Goal: Book appointment/travel/reservation

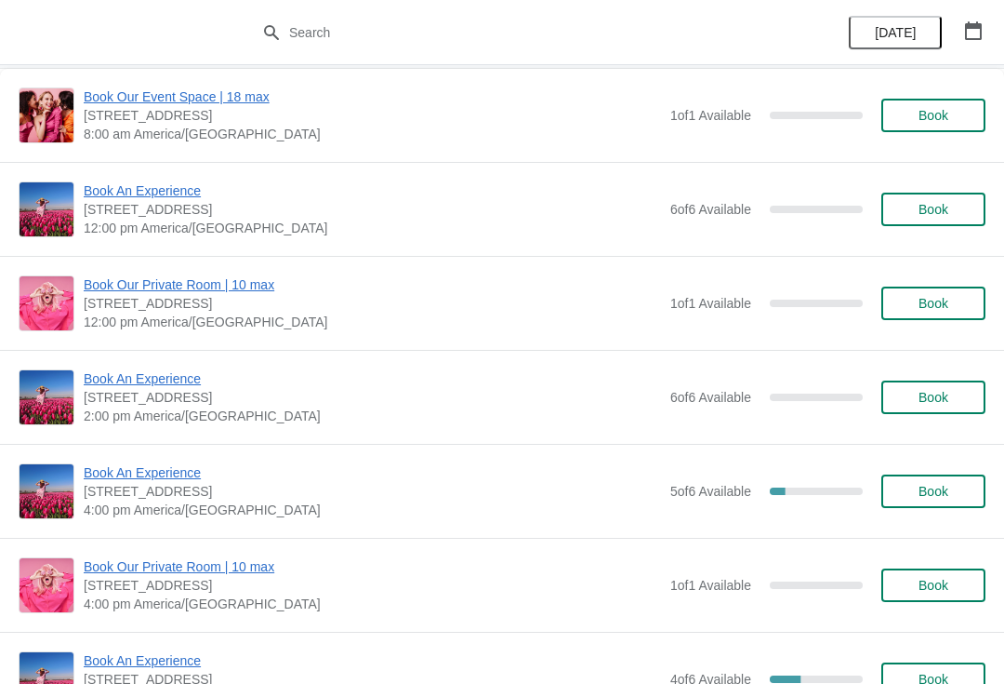
scroll to position [817, 0]
click at [165, 469] on span "Book An Experience" at bounding box center [373, 473] width 578 height 19
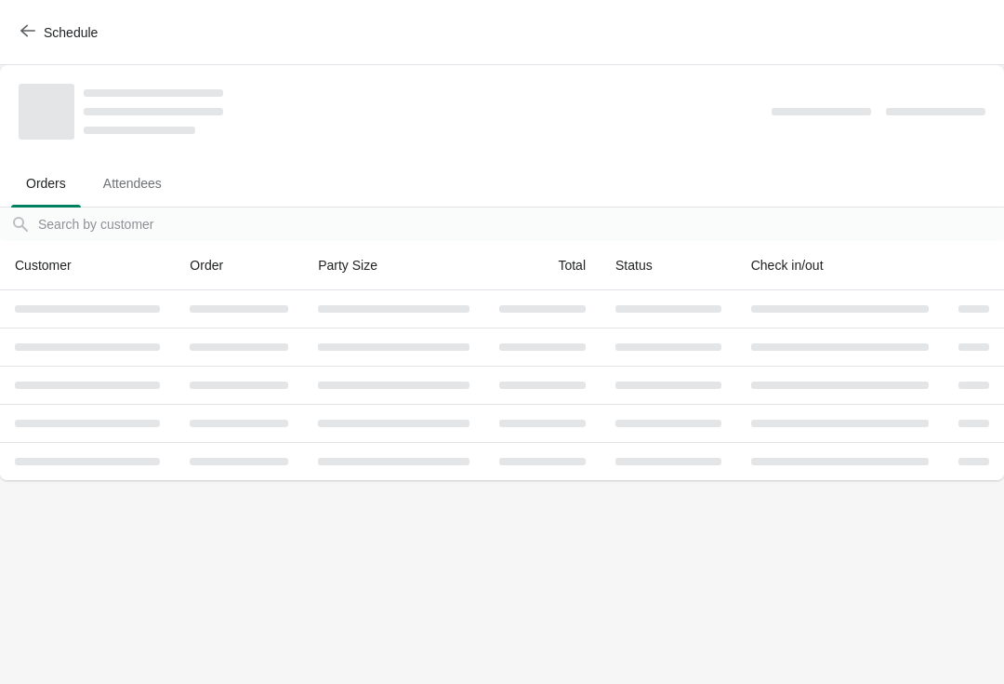
scroll to position [0, 0]
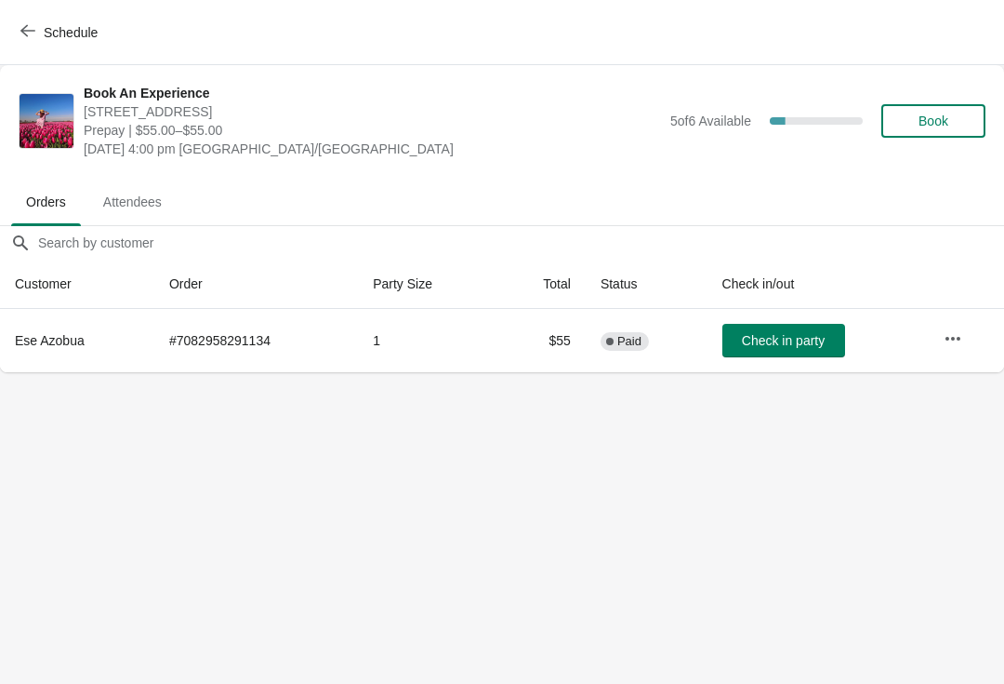
click at [955, 339] on icon "button" at bounding box center [953, 338] width 15 height 4
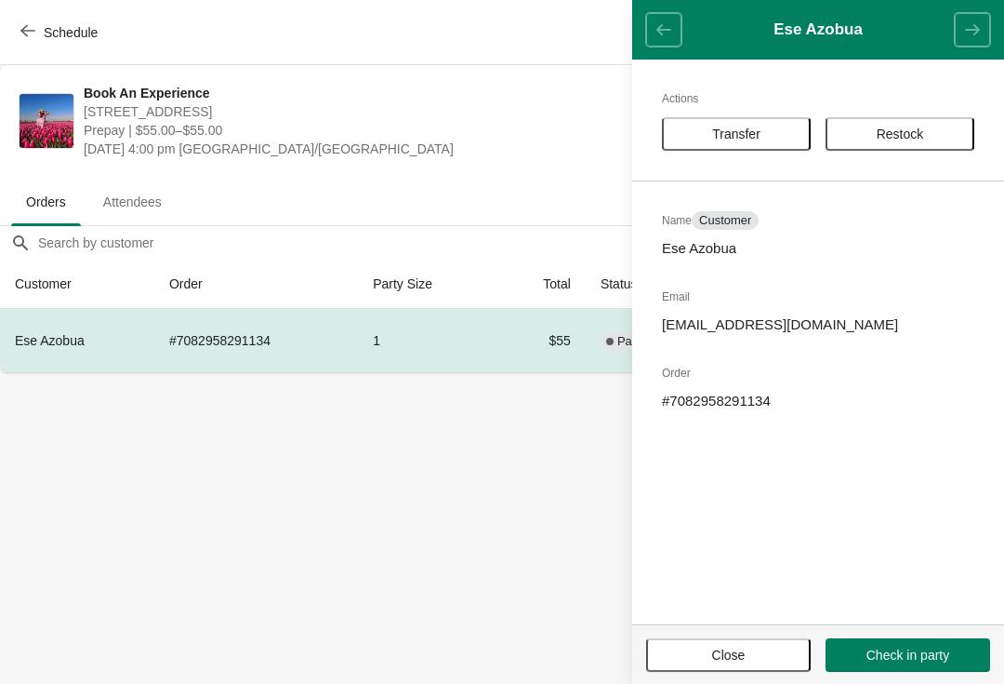
click at [760, 122] on button "Transfer" at bounding box center [736, 133] width 149 height 33
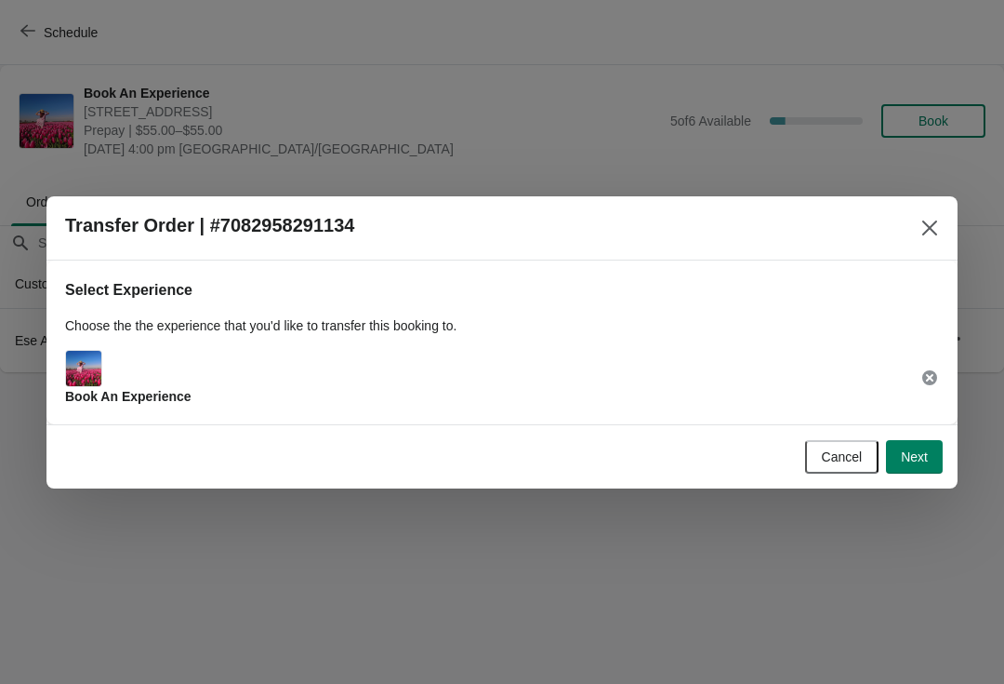
click at [940, 454] on button "Next" at bounding box center [914, 456] width 57 height 33
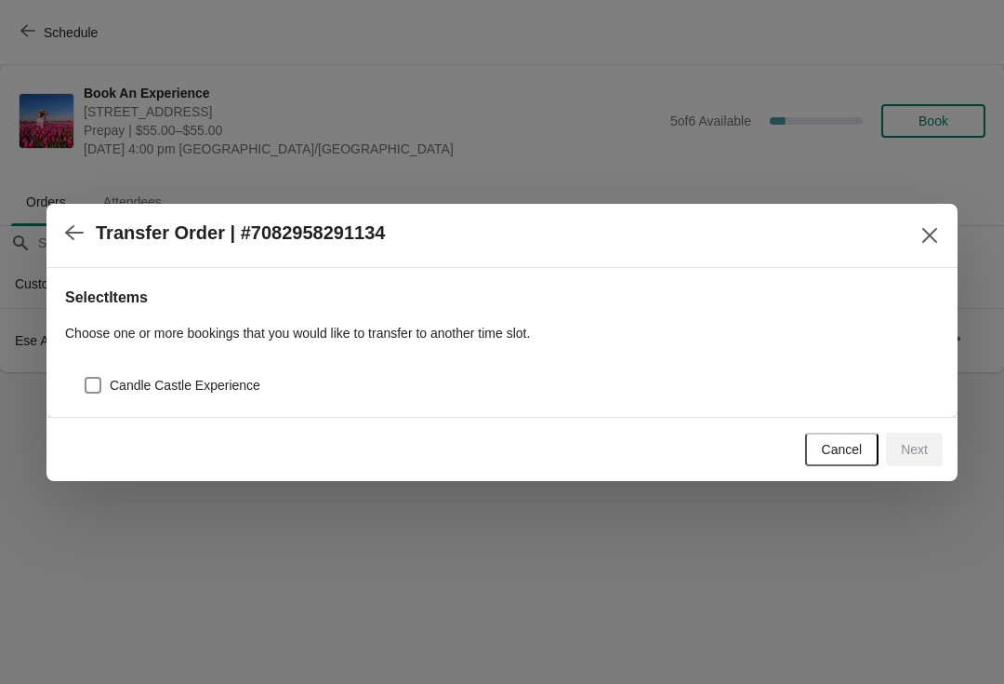
click at [340, 385] on div "Candle Castle Experience" at bounding box center [512, 385] width 856 height 26
click at [204, 376] on span "Candle Castle Experience" at bounding box center [185, 385] width 151 height 19
click at [86, 377] on input "Candle Castle Experience" at bounding box center [85, 377] width 1 height 1
checkbox input "true"
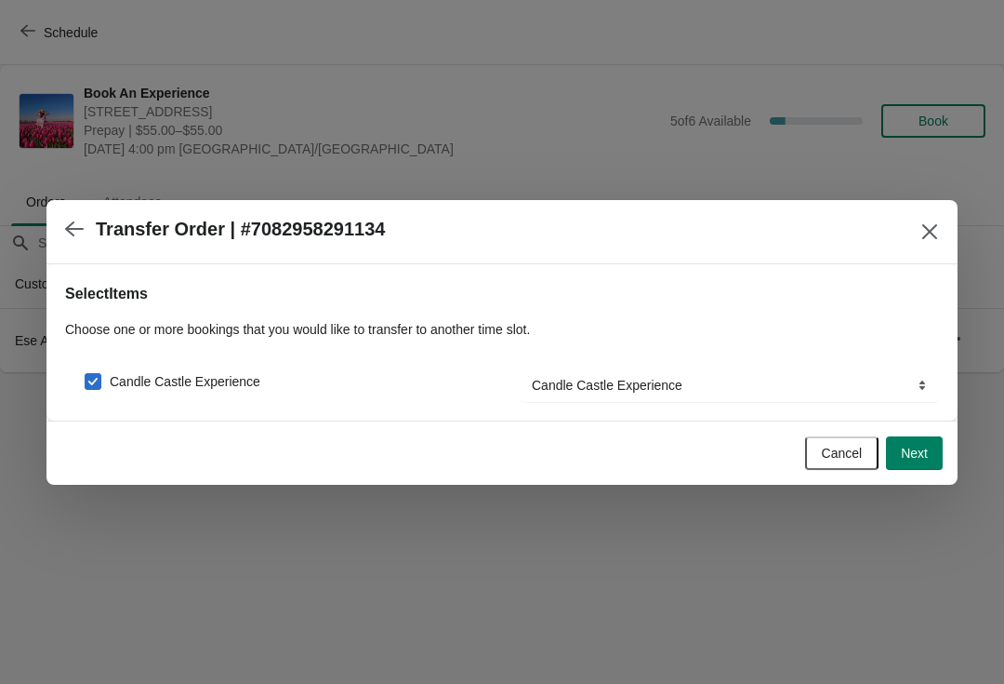
click at [921, 448] on span "Next" at bounding box center [914, 452] width 27 height 15
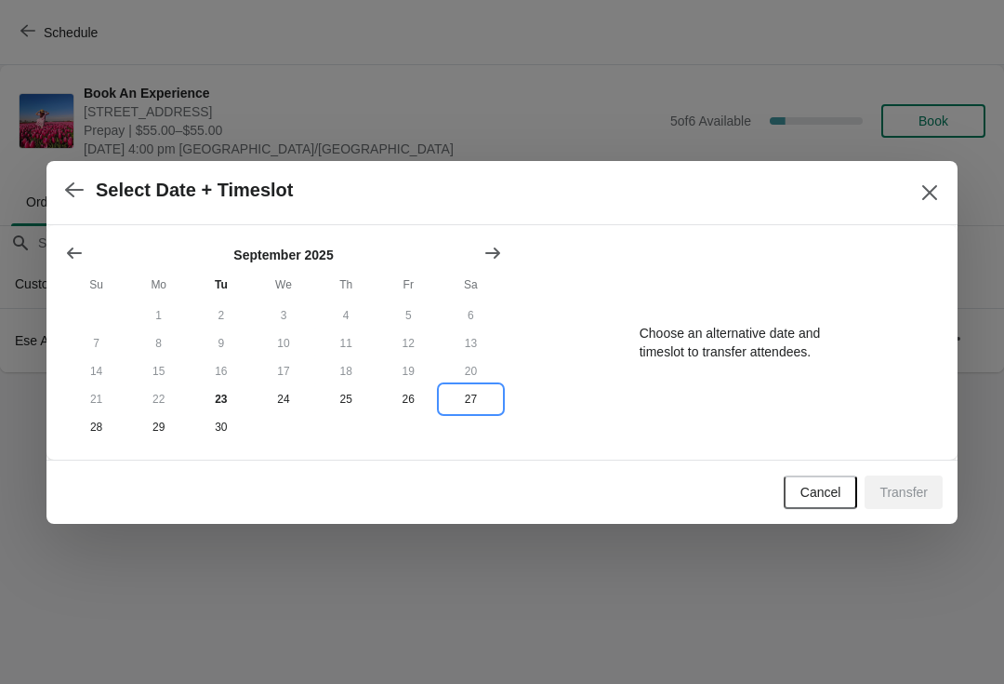
click at [471, 399] on button "27" at bounding box center [471, 399] width 62 height 28
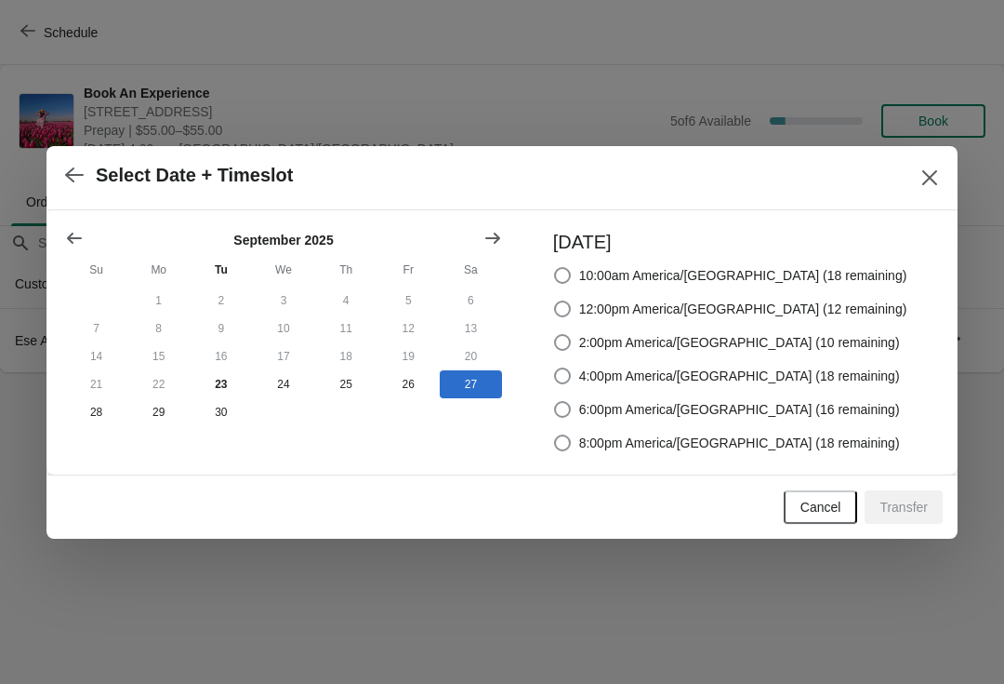
click at [824, 366] on span "4:00pm America/[GEOGRAPHIC_DATA] (18 remaining)" at bounding box center [739, 375] width 321 height 19
click at [555, 367] on input "4:00pm America/[GEOGRAPHIC_DATA] (18 remaining)" at bounding box center [554, 367] width 1 height 1
radio input "true"
click at [914, 509] on span "Transfer" at bounding box center [904, 506] width 48 height 15
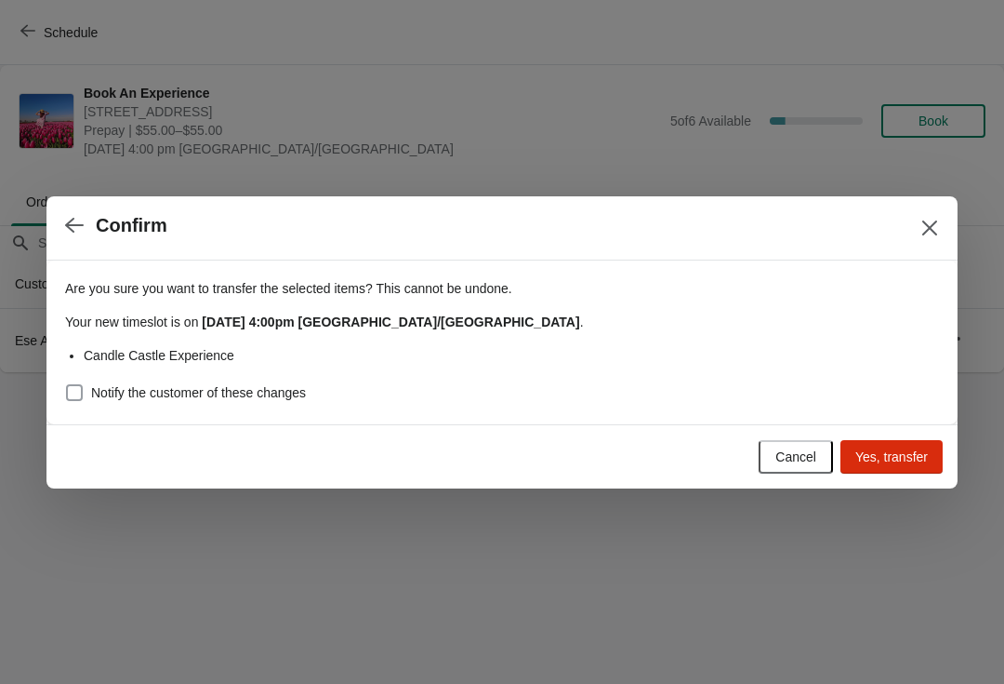
click at [276, 403] on label "Notify the customer of these changes" at bounding box center [185, 392] width 241 height 26
click at [67, 385] on input "Notify the customer of these changes" at bounding box center [66, 384] width 1 height 1
checkbox input "true"
click at [882, 456] on span "Yes, transfer" at bounding box center [892, 456] width 73 height 15
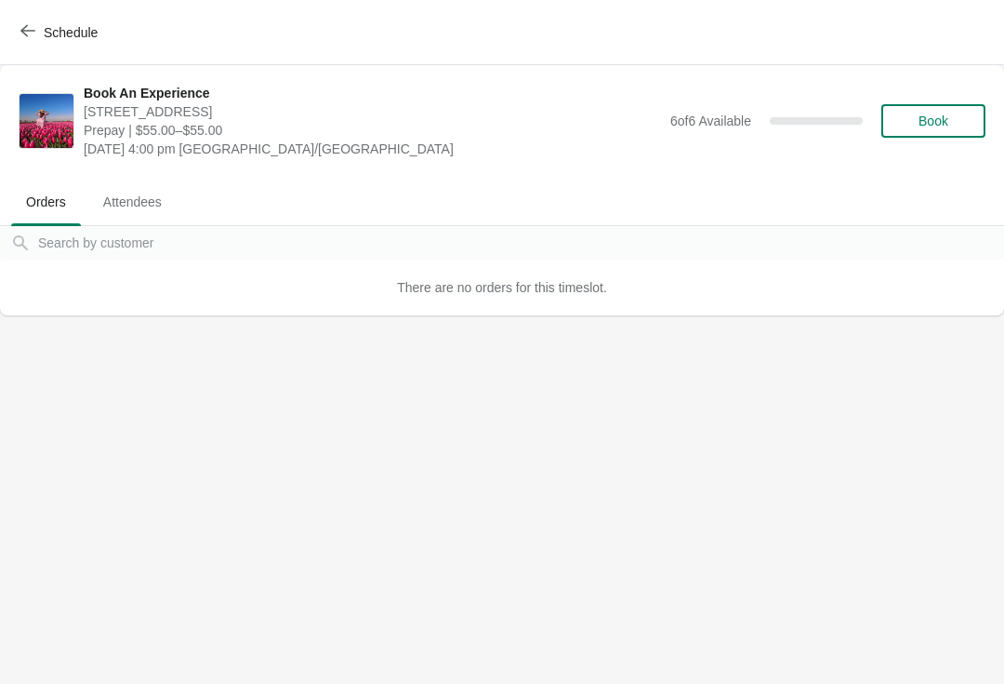
click at [73, 35] on span "Schedule" at bounding box center [71, 32] width 54 height 15
